Goal: Navigation & Orientation: Go to known website

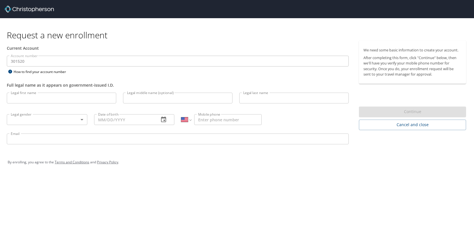
select select "US"
click at [34, 8] on img at bounding box center [29, 9] width 49 height 7
click at [414, 127] on span "Cancel and close" at bounding box center [413, 124] width 98 height 7
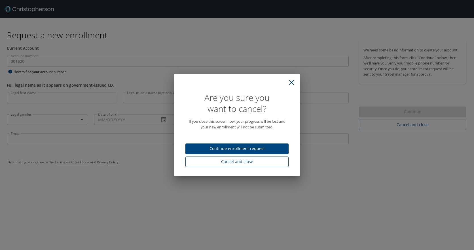
click at [246, 163] on span "Cancel and close" at bounding box center [237, 161] width 94 height 7
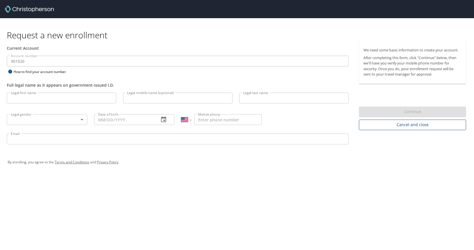
click at [408, 125] on span "Cancel and close" at bounding box center [413, 124] width 98 height 7
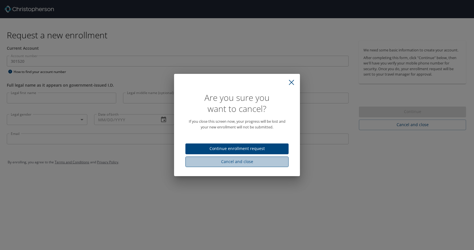
click at [243, 161] on span "Cancel and close" at bounding box center [237, 161] width 94 height 7
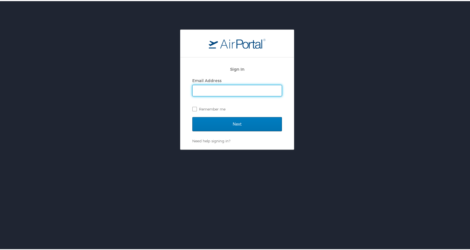
click at [208, 87] on input "Email Address" at bounding box center [237, 89] width 89 height 11
click at [205, 91] on input "Email Address" at bounding box center [237, 89] width 89 height 11
type input "zachary.nelson.32.ctr@spaceforce.mil"
click at [192, 116] on input "Next" at bounding box center [237, 123] width 90 height 14
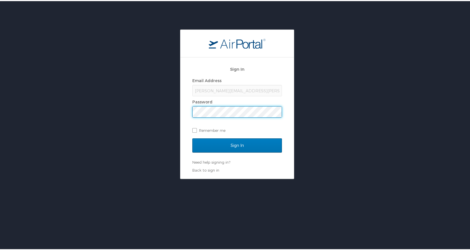
click at [192, 137] on input "Sign In" at bounding box center [237, 144] width 90 height 14
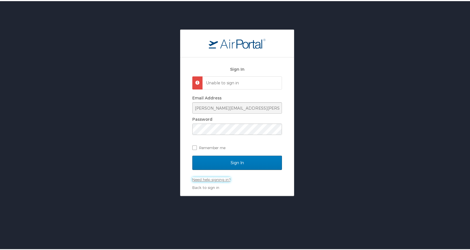
click at [207, 179] on link "Need help signing in?" at bounding box center [211, 178] width 38 height 5
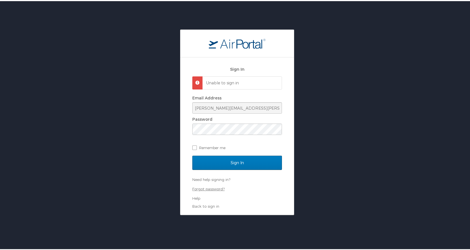
click at [205, 189] on link "Forgot password?" at bounding box center [208, 187] width 32 height 5
